Goal: Check status

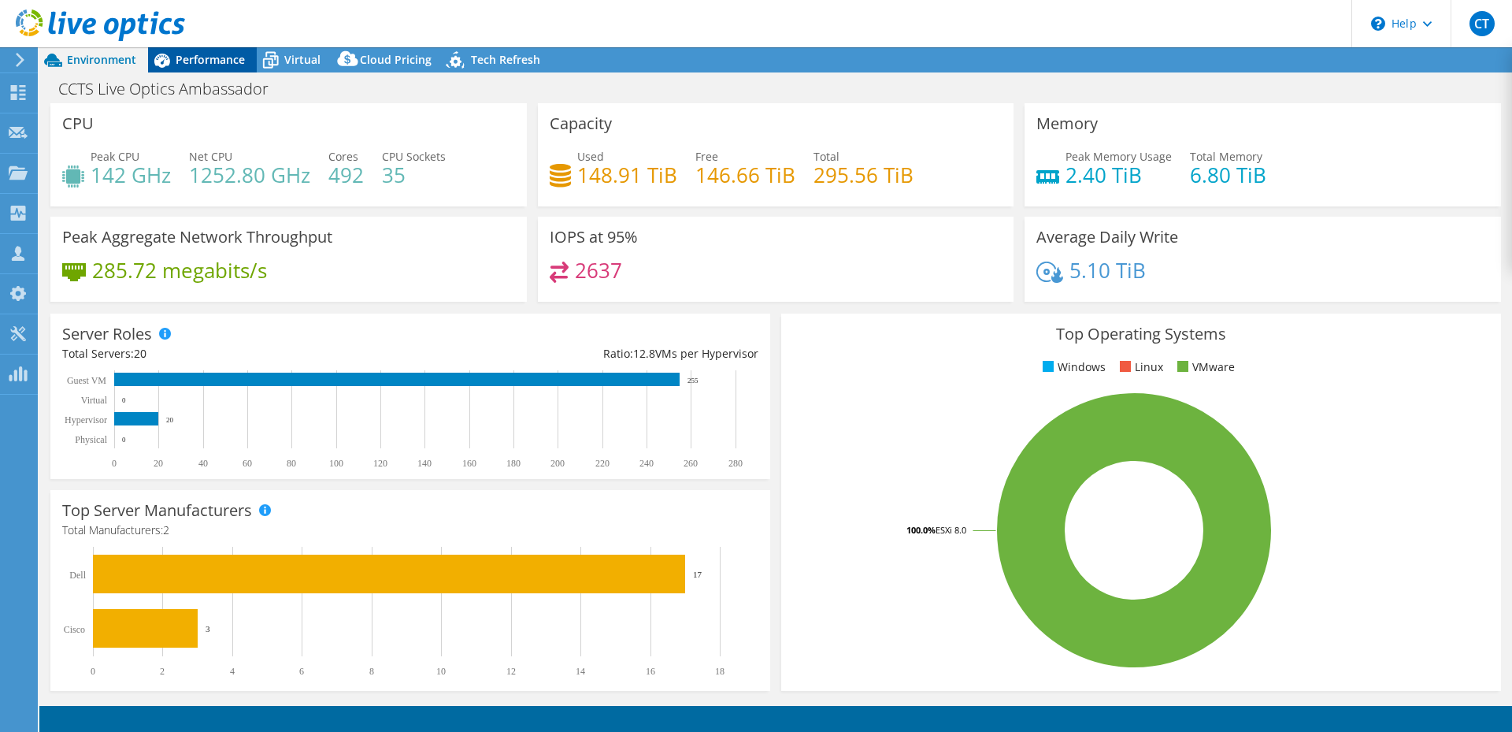
click at [183, 59] on span "Performance" at bounding box center [210, 59] width 69 height 15
select select "USD"
